Goal: Transaction & Acquisition: Purchase product/service

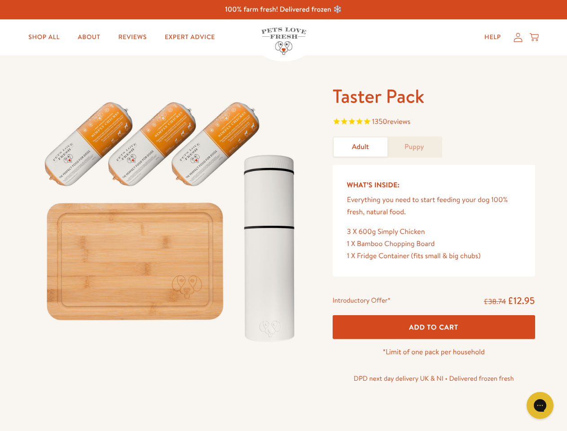
click at [283, 215] on img at bounding box center [171, 217] width 279 height 267
click at [433, 122] on span "1350 reviews" at bounding box center [433, 122] width 202 height 13
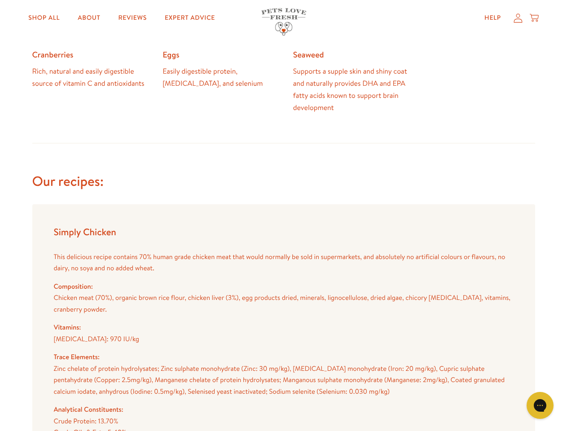
click at [540, 405] on icon "Gorgias live chat" at bounding box center [539, 405] width 9 height 9
